Goal: Obtain resource: Download file/media

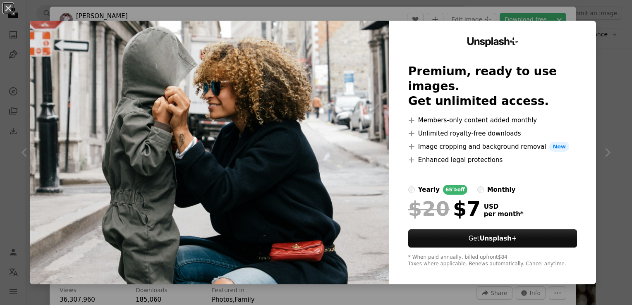
scroll to position [496, 0]
click at [604, 117] on div "An X shape Unsplash+ Premium, ready to use images. Get unlimited access. A plus…" at bounding box center [316, 152] width 632 height 305
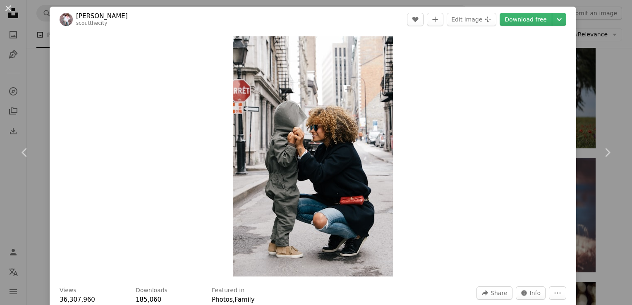
drag, startPoint x: 322, startPoint y: 128, endPoint x: 421, endPoint y: 84, distance: 108.5
click at [421, 84] on div "Zoom in" at bounding box center [313, 156] width 527 height 249
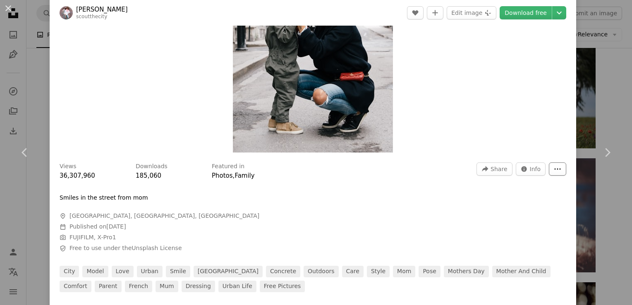
click at [554, 170] on icon "More Actions" at bounding box center [557, 168] width 7 height 7
click at [435, 81] on dialog "An X shape Chevron left Chevron right [PERSON_NAME] scoutthecity A heart A plus…" at bounding box center [316, 152] width 632 height 305
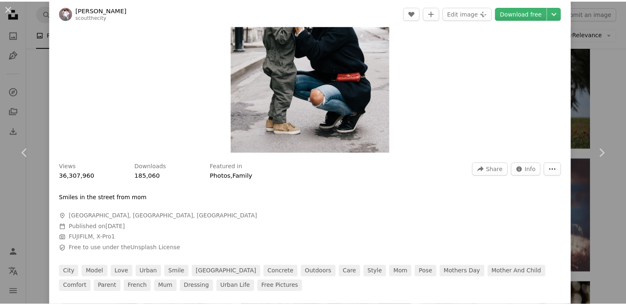
scroll to position [0, 0]
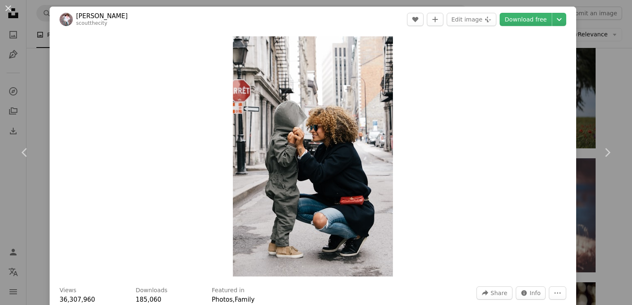
click at [601, 60] on div "An X shape Chevron left Chevron right [PERSON_NAME] scoutthecity A heart A plus…" at bounding box center [316, 152] width 632 height 305
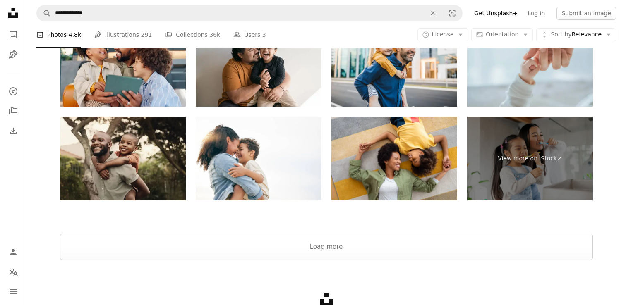
scroll to position [1448, 0]
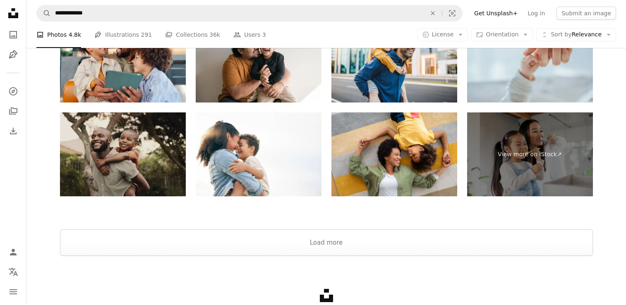
click at [132, 153] on img at bounding box center [123, 155] width 126 height 84
